Goal: Use online tool/utility: Use online tool/utility

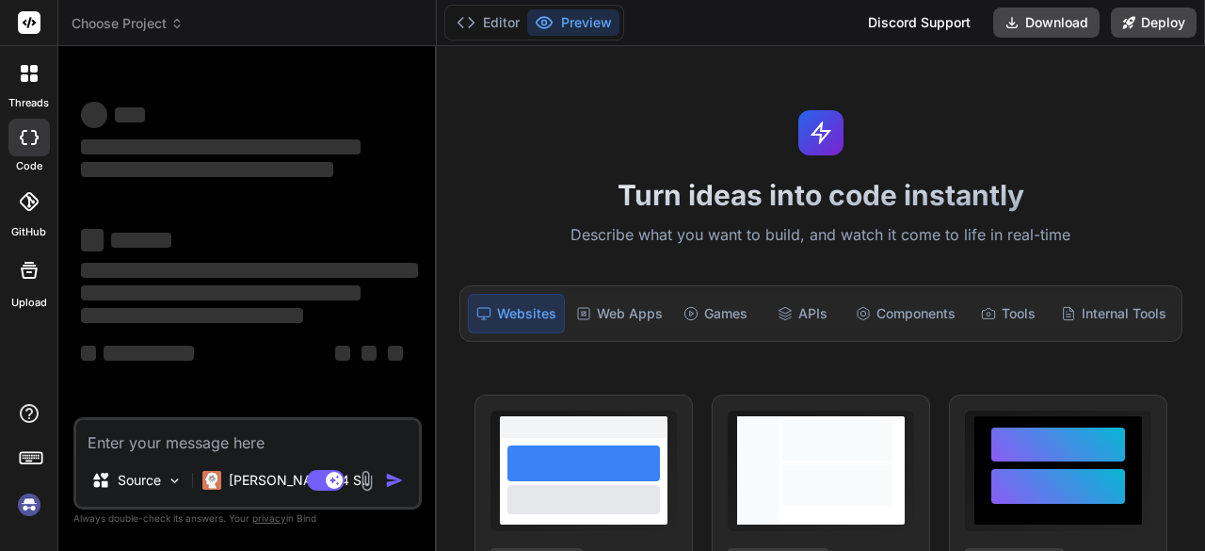
click at [147, 356] on span "‌" at bounding box center [149, 353] width 90 height 15
type textarea "x"
click at [104, 438] on textarea at bounding box center [247, 437] width 343 height 34
type textarea "g"
type textarea "x"
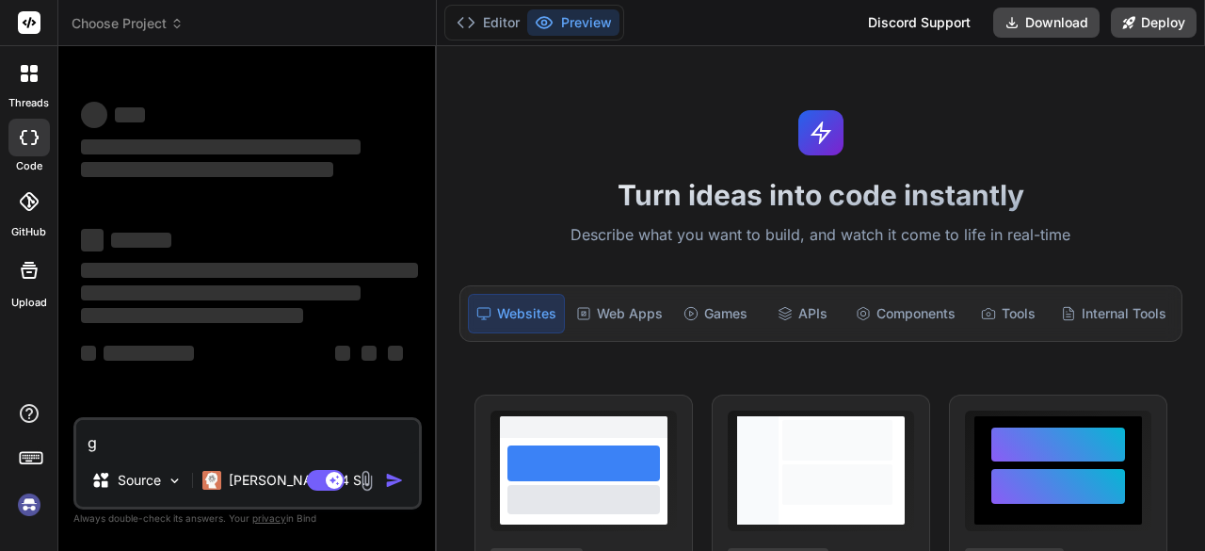
type textarea "gh"
type textarea "x"
type textarea "ghh"
type textarea "x"
type textarea "ghhj"
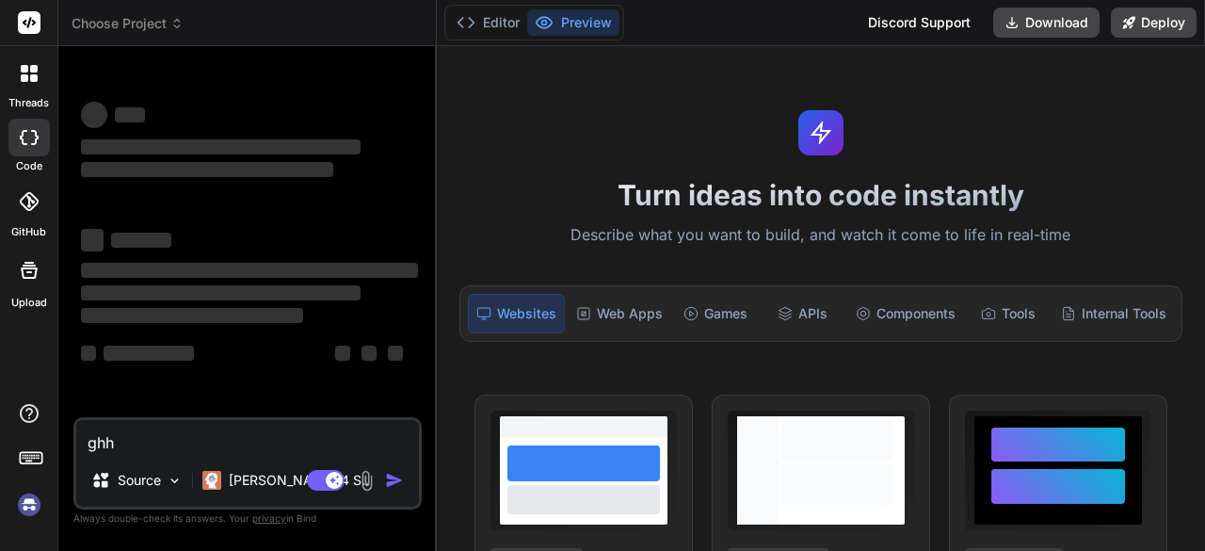
type textarea "x"
type textarea "ghhjh"
type textarea "x"
type textarea "ghhj"
type textarea "x"
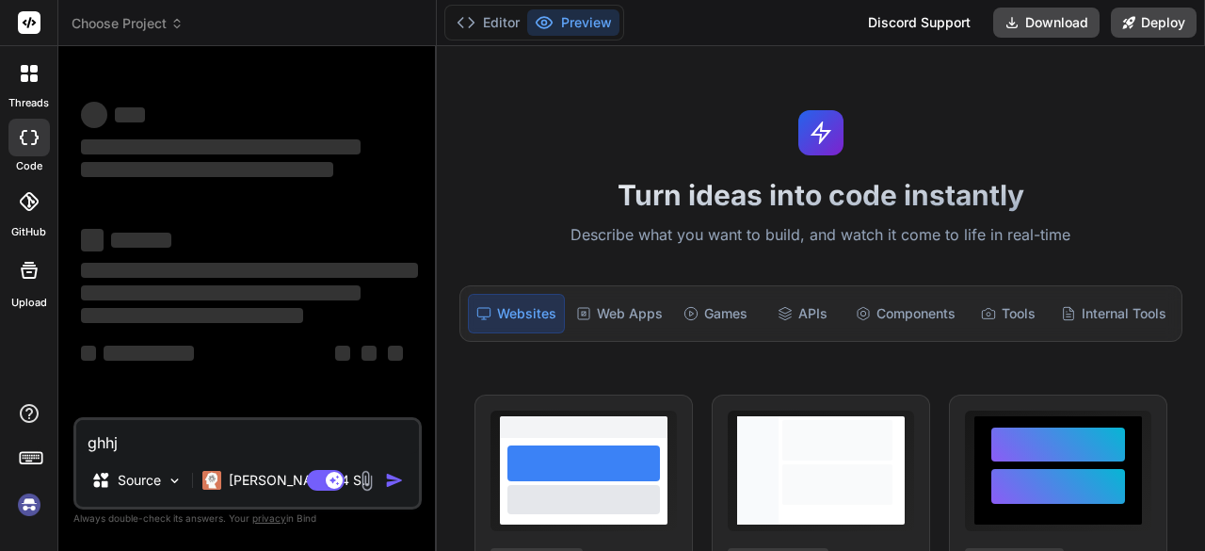
type textarea "ghh"
type textarea "x"
type textarea "gh"
type textarea "x"
type textarea "g"
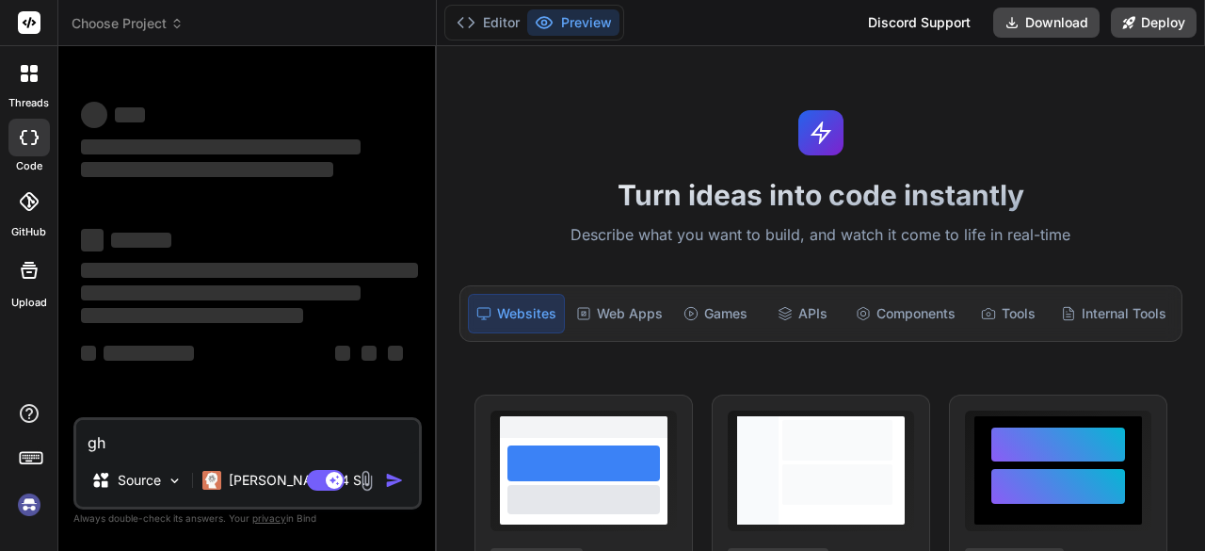
type textarea "x"
click at [104, 438] on textarea at bounding box center [247, 437] width 343 height 34
paste textarea "<!DOCTYPE html> <html lang="en"> <head> <meta charset="UTF-8"> <meta name="view…"
type textarea "<!DOCTYPE html> <html lang="en"> <head> <meta charset="UTF-8"> <meta name="view…"
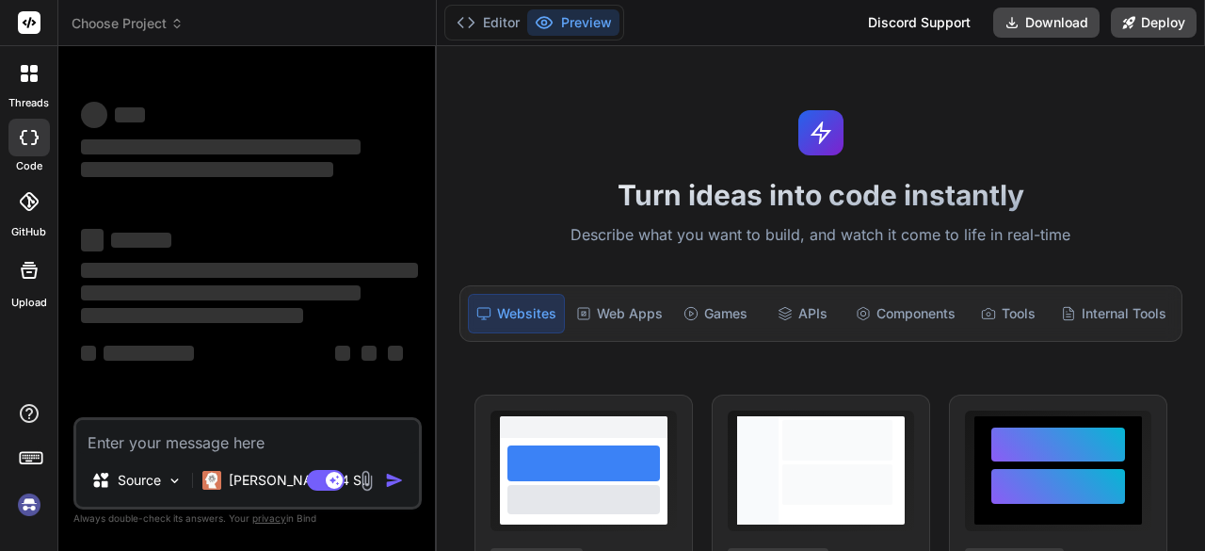
type textarea "x"
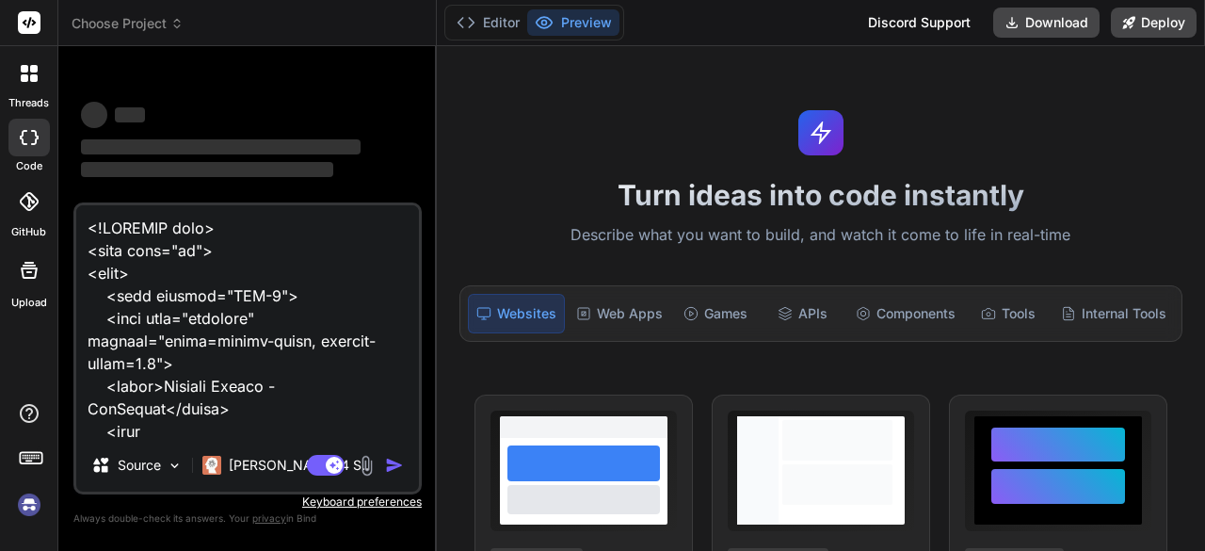
scroll to position [175636, 0]
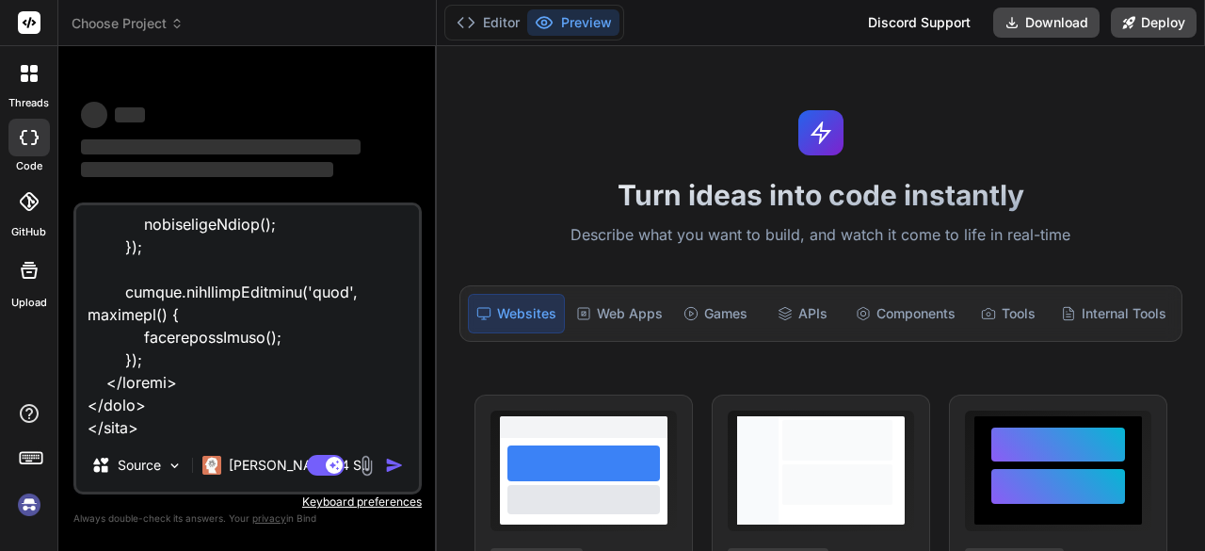
type textarea "<!DOCTYPE html> <html lang="en"> <head> <meta charset="UTF-8"> <meta name="view…"
click at [591, 314] on div "Web Apps" at bounding box center [620, 314] width 102 height 40
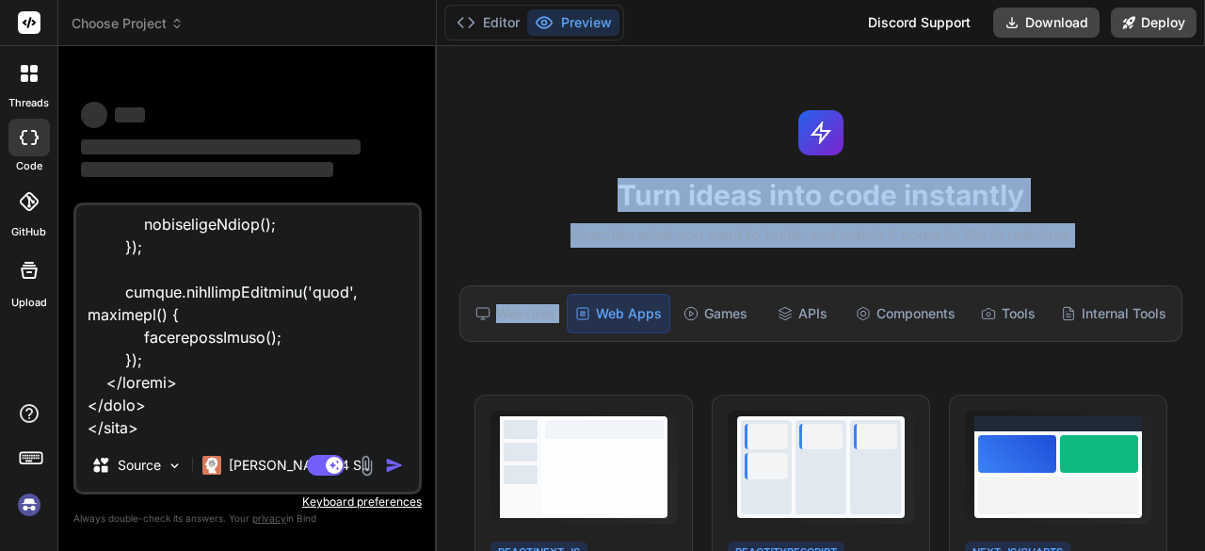
drag, startPoint x: 591, startPoint y: 314, endPoint x: 534, endPoint y: 160, distance: 163.9
click at [534, 160] on div "Turn ideas into code instantly Describe what you want to build, and watch it co…" at bounding box center [821, 298] width 768 height 505
click at [491, 18] on button "Editor" at bounding box center [488, 22] width 78 height 26
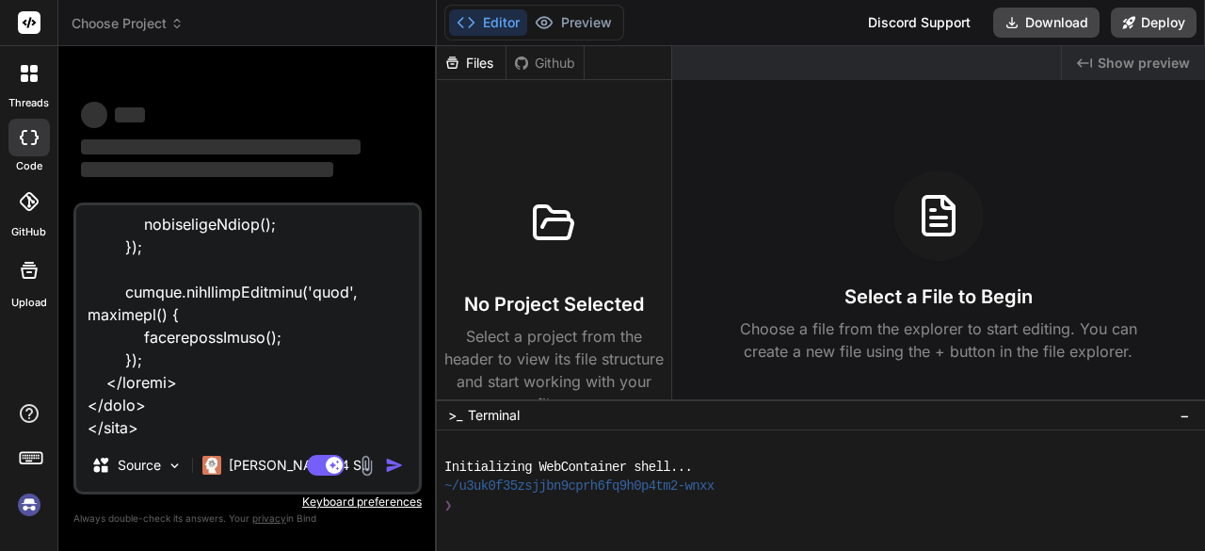
scroll to position [57, 0]
